Goal: Task Accomplishment & Management: Manage account settings

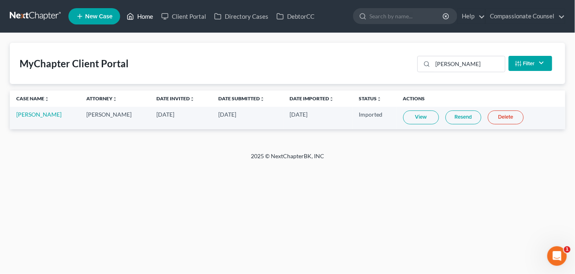
click at [142, 15] on link "Home" at bounding box center [140, 16] width 35 height 15
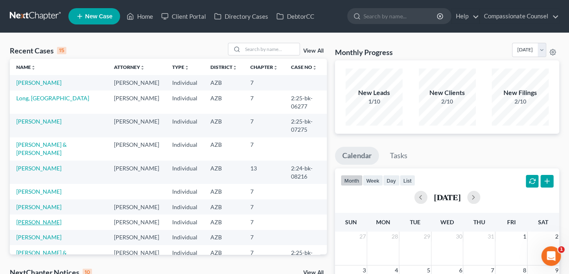
click at [44, 225] on link "[PERSON_NAME]" at bounding box center [38, 221] width 45 height 7
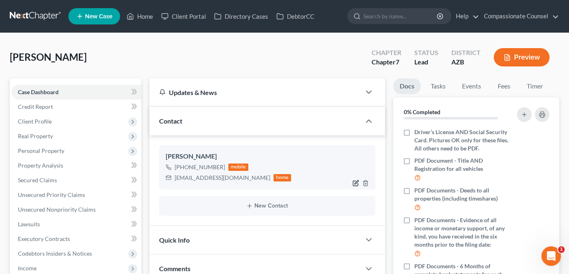
click at [354, 180] on icon "button" at bounding box center [355, 182] width 7 height 7
select select "0"
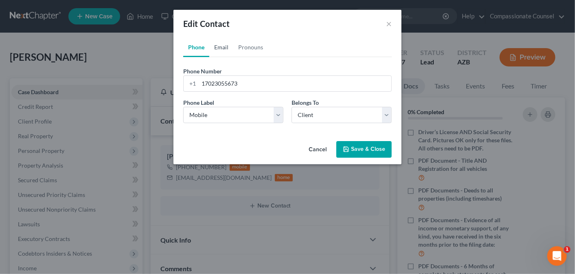
click at [223, 45] on link "Email" at bounding box center [221, 47] width 24 height 20
click at [244, 45] on link "Pronouns" at bounding box center [250, 47] width 35 height 20
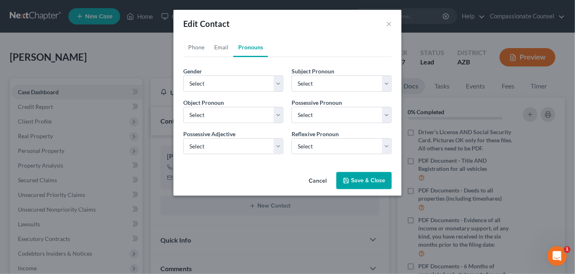
click at [315, 179] on button "Cancel" at bounding box center [317, 181] width 31 height 16
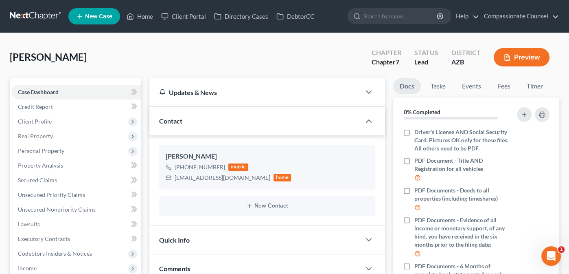
click at [517, 51] on button "Preview" at bounding box center [522, 57] width 56 height 18
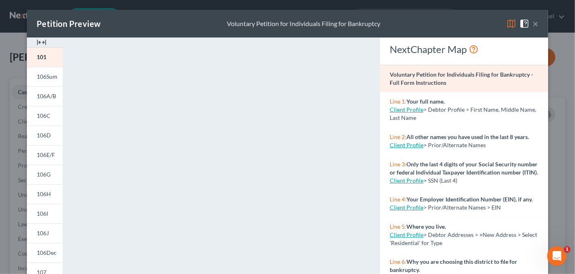
click at [407, 106] on link "Client Profile" at bounding box center [407, 109] width 34 height 7
select select "0"
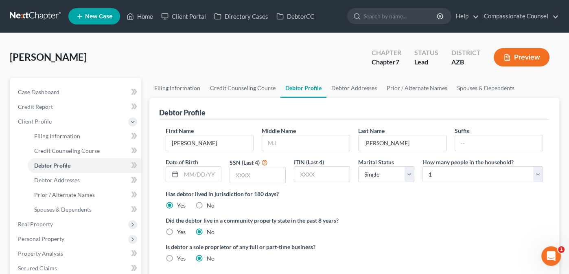
select select "0"
click at [183, 140] on input "[PERSON_NAME]" at bounding box center [210, 142] width 88 height 15
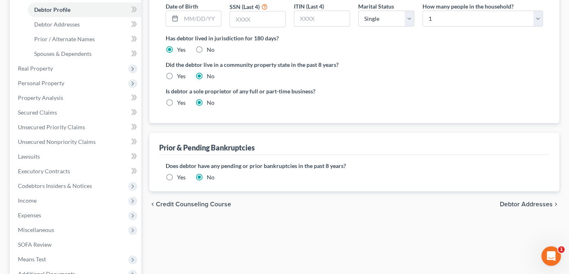
scroll to position [161, 0]
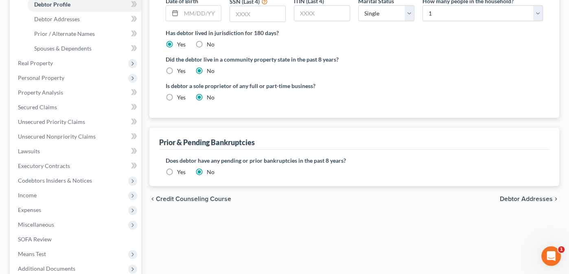
type input "[PERSON_NAME]"
click at [521, 197] on span "Debtor Addresses" at bounding box center [526, 198] width 53 height 7
select select "0"
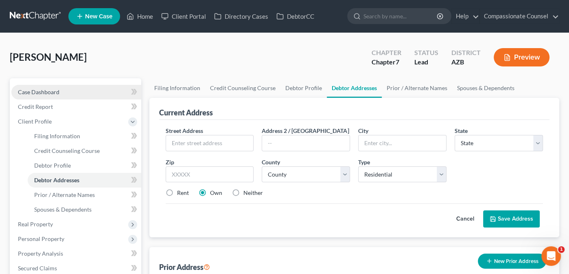
click at [40, 89] on span "Case Dashboard" at bounding box center [39, 91] width 42 height 7
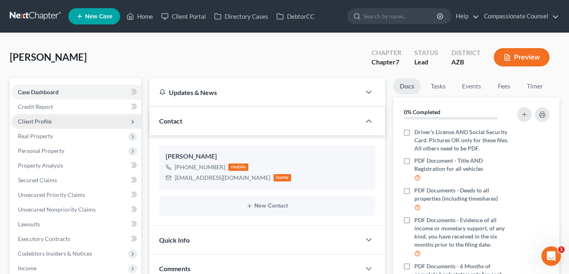
click at [33, 120] on span "Client Profile" at bounding box center [35, 121] width 34 height 7
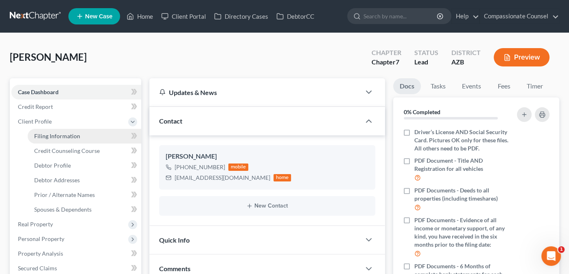
click at [46, 134] on span "Filing Information" at bounding box center [57, 135] width 46 height 7
select select "1"
select select "0"
select select "4"
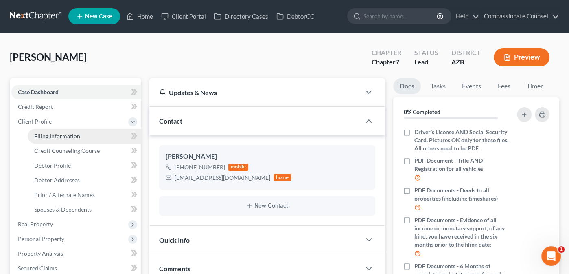
select select "1"
select select "3"
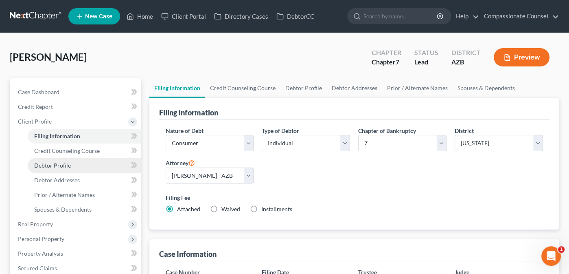
click at [49, 162] on span "Debtor Profile" at bounding box center [52, 165] width 37 height 7
select select "0"
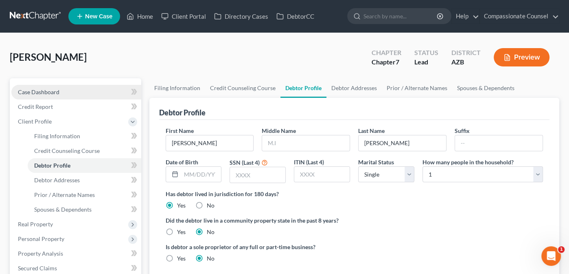
click at [37, 87] on link "Case Dashboard" at bounding box center [76, 92] width 130 height 15
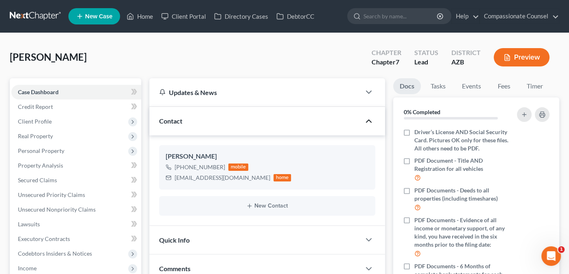
click at [368, 120] on polyline "button" at bounding box center [368, 121] width 5 height 2
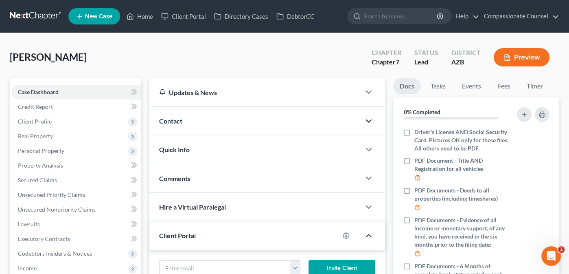
click at [373, 232] on icon "button" at bounding box center [369, 235] width 10 height 10
click at [368, 232] on icon "button" at bounding box center [369, 235] width 10 height 10
click at [346, 232] on icon "button" at bounding box center [346, 235] width 6 height 6
select select "1"
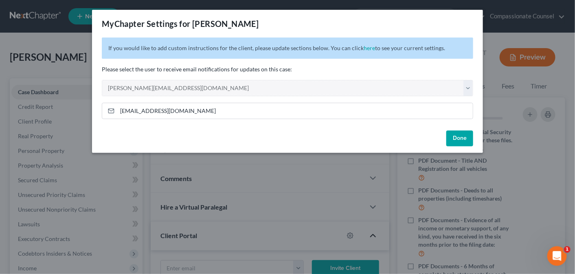
click at [460, 138] on button "Done" at bounding box center [459, 138] width 27 height 16
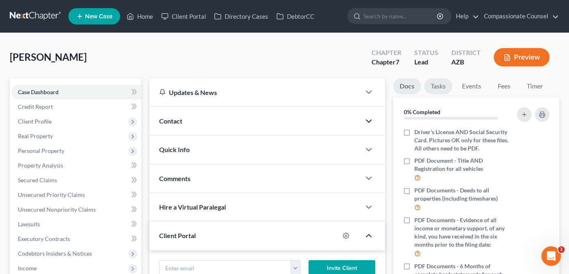
click at [440, 85] on link "Tasks" at bounding box center [438, 86] width 28 height 16
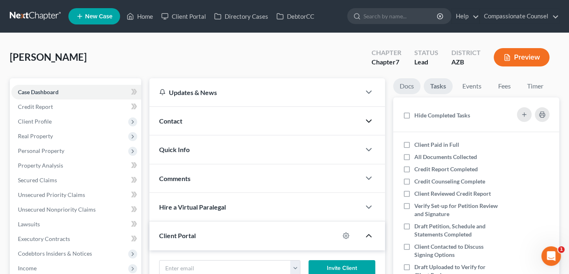
click at [403, 82] on link "Docs" at bounding box center [406, 86] width 27 height 16
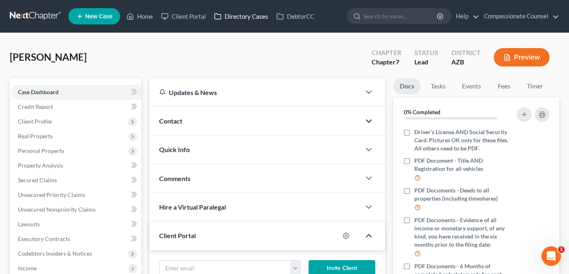
click at [235, 16] on link "Directory Cases" at bounding box center [241, 16] width 62 height 15
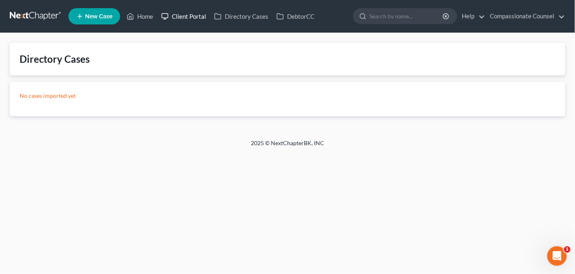
click at [179, 18] on link "Client Portal" at bounding box center [183, 16] width 53 height 15
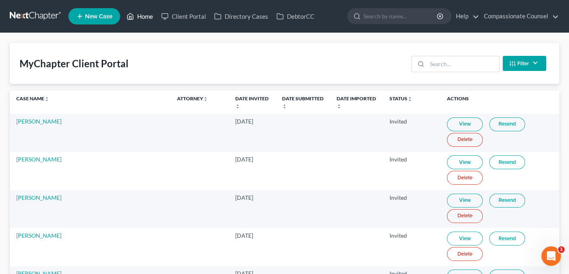
click at [148, 16] on link "Home" at bounding box center [140, 16] width 35 height 15
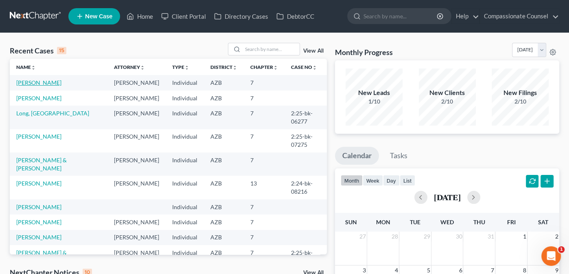
click at [29, 82] on link "[PERSON_NAME]" at bounding box center [38, 82] width 45 height 7
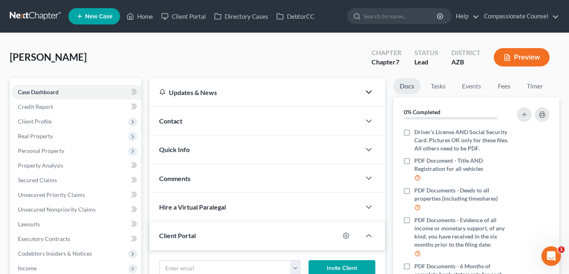
click at [369, 90] on icon "button" at bounding box center [369, 92] width 10 height 10
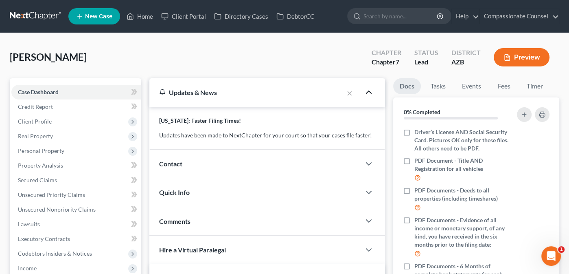
click at [369, 91] on polyline "button" at bounding box center [368, 92] width 5 height 2
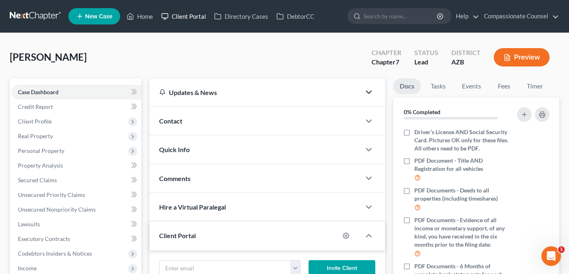
click at [184, 16] on link "Client Portal" at bounding box center [183, 16] width 53 height 15
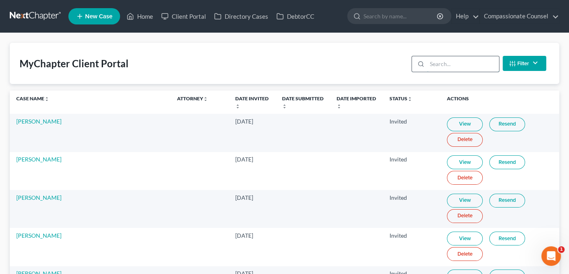
click at [442, 59] on input "search" at bounding box center [463, 63] width 72 height 15
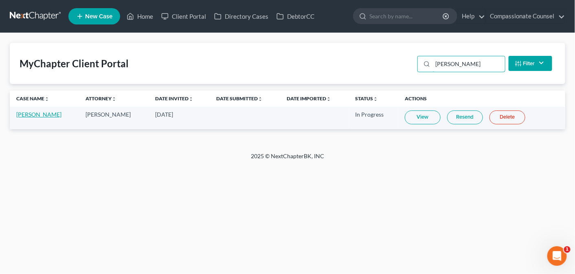
type input "[PERSON_NAME]"
click at [26, 115] on link "[PERSON_NAME]" at bounding box center [38, 114] width 45 height 7
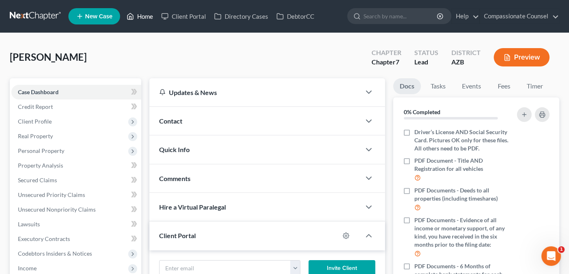
click at [141, 15] on link "Home" at bounding box center [140, 16] width 35 height 15
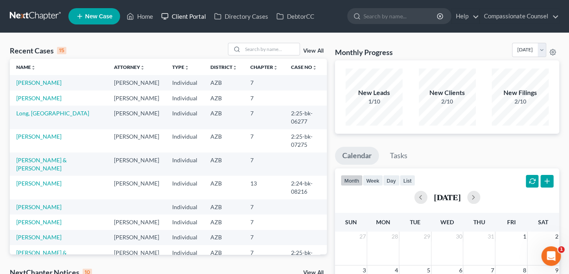
click at [193, 14] on link "Client Portal" at bounding box center [183, 16] width 53 height 15
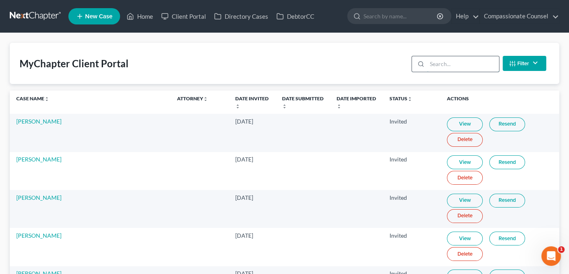
click at [440, 63] on input "search" at bounding box center [463, 63] width 72 height 15
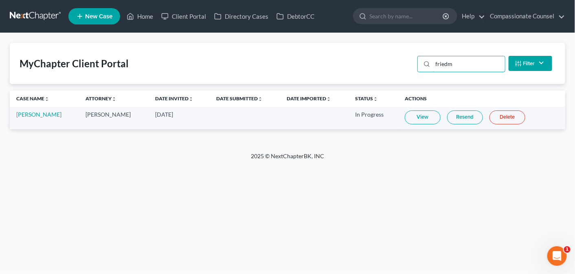
type input "friedm"
click at [418, 115] on link "View" at bounding box center [423, 117] width 36 height 14
click at [37, 112] on link "[PERSON_NAME]" at bounding box center [38, 114] width 45 height 7
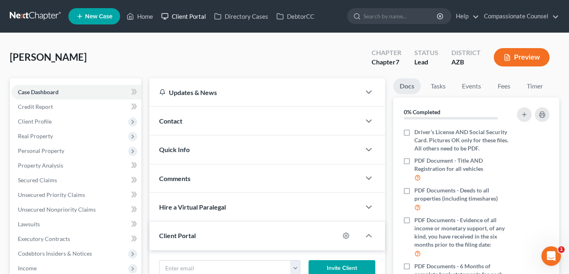
click at [186, 16] on link "Client Portal" at bounding box center [183, 16] width 53 height 15
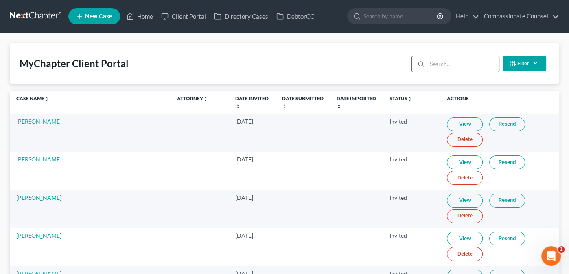
click at [440, 63] on input "search" at bounding box center [463, 63] width 72 height 15
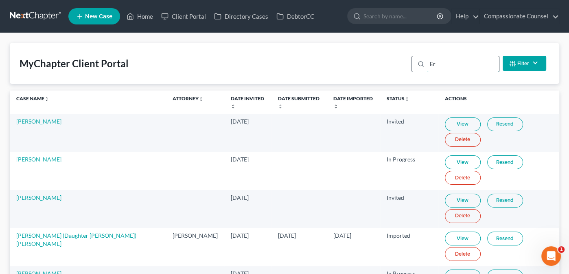
type input "E"
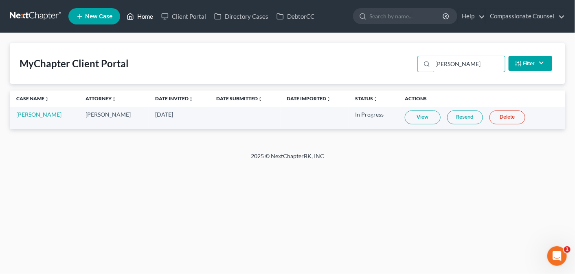
type input "[PERSON_NAME]"
click at [143, 16] on link "Home" at bounding box center [140, 16] width 35 height 15
